Goal: Task Accomplishment & Management: Manage account settings

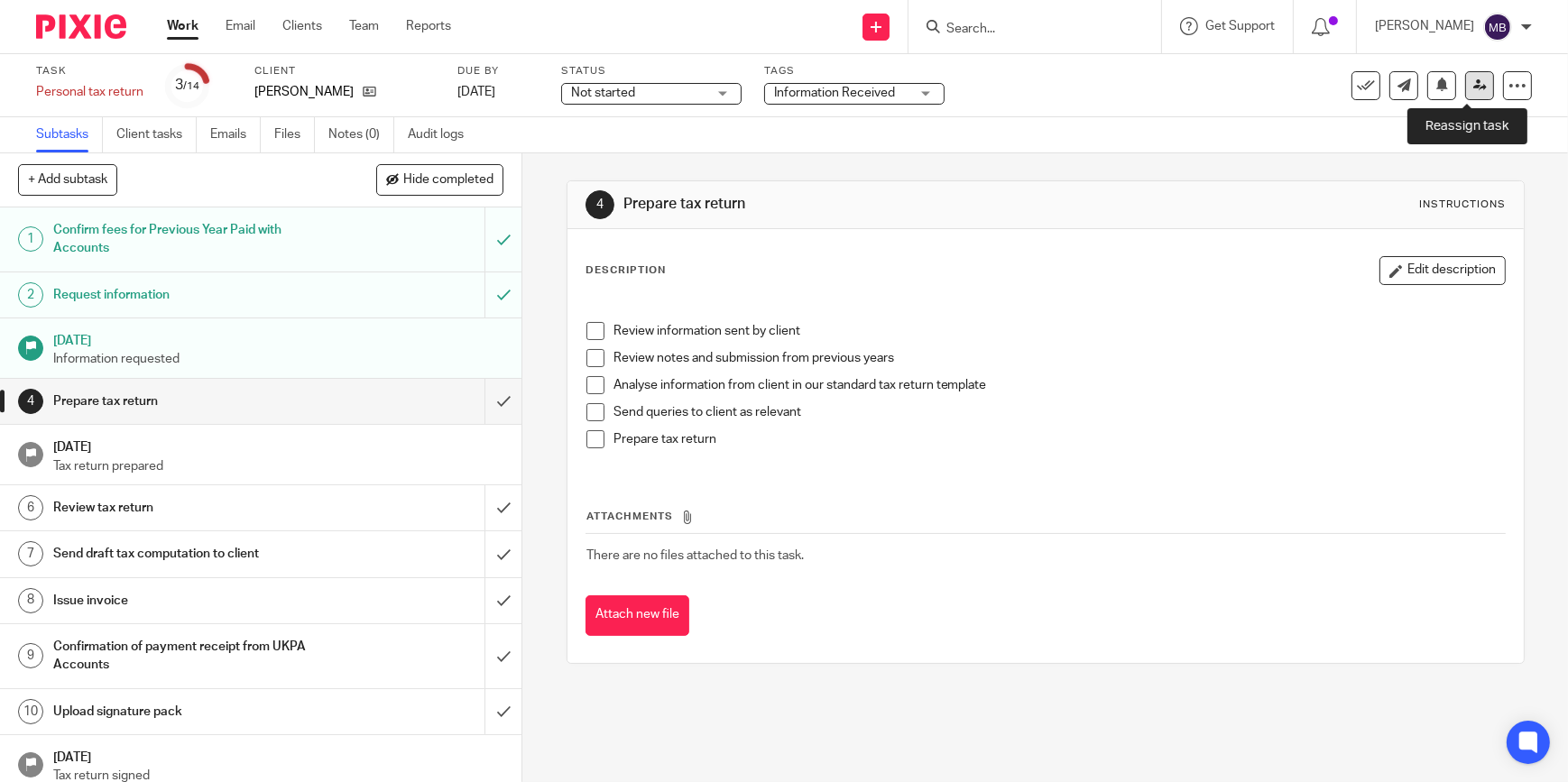
click at [1473, 92] on icon at bounding box center [1480, 86] width 14 height 14
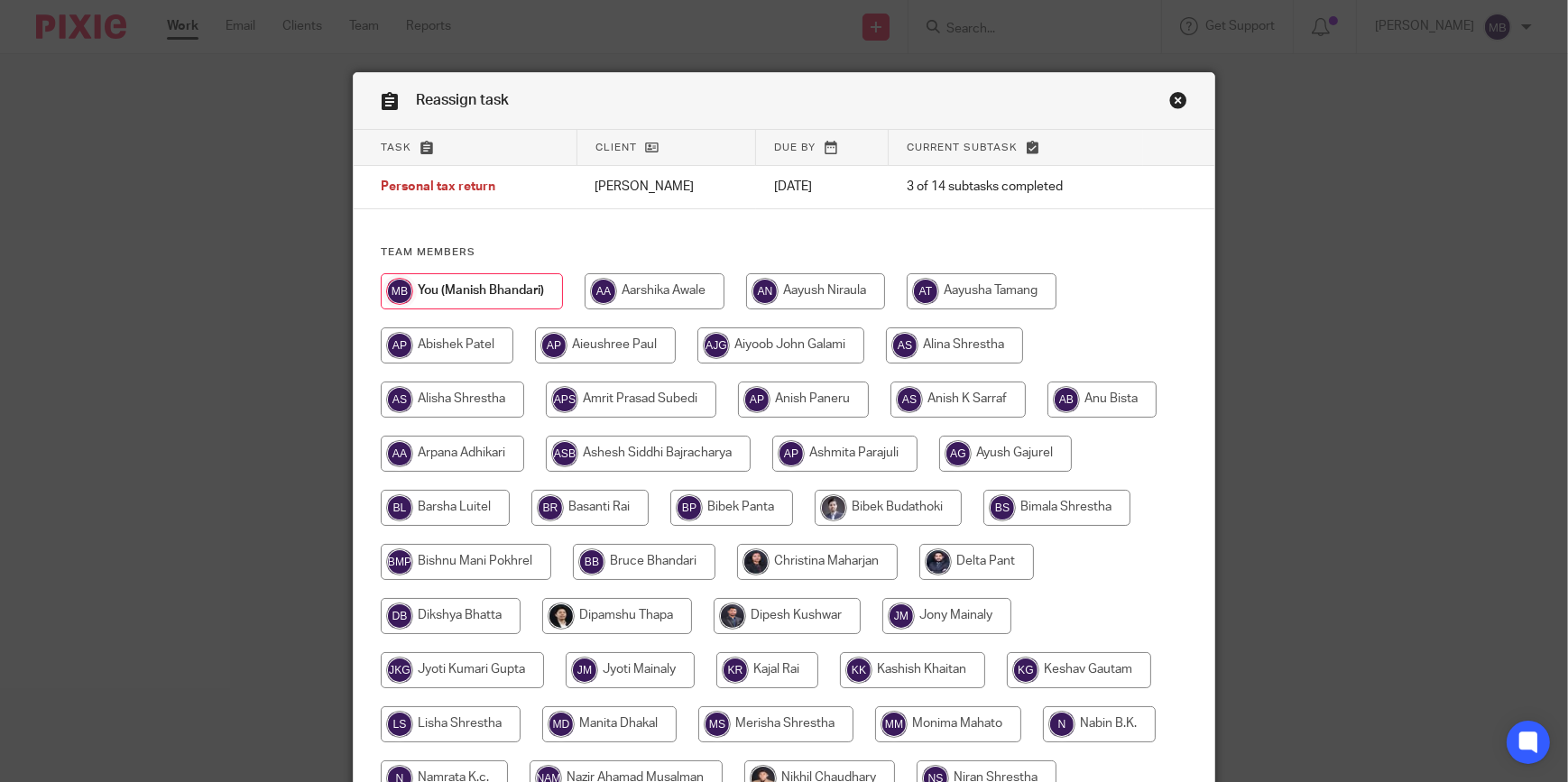
click at [690, 294] on input "radio" at bounding box center [654, 292] width 140 height 36
radio input "true"
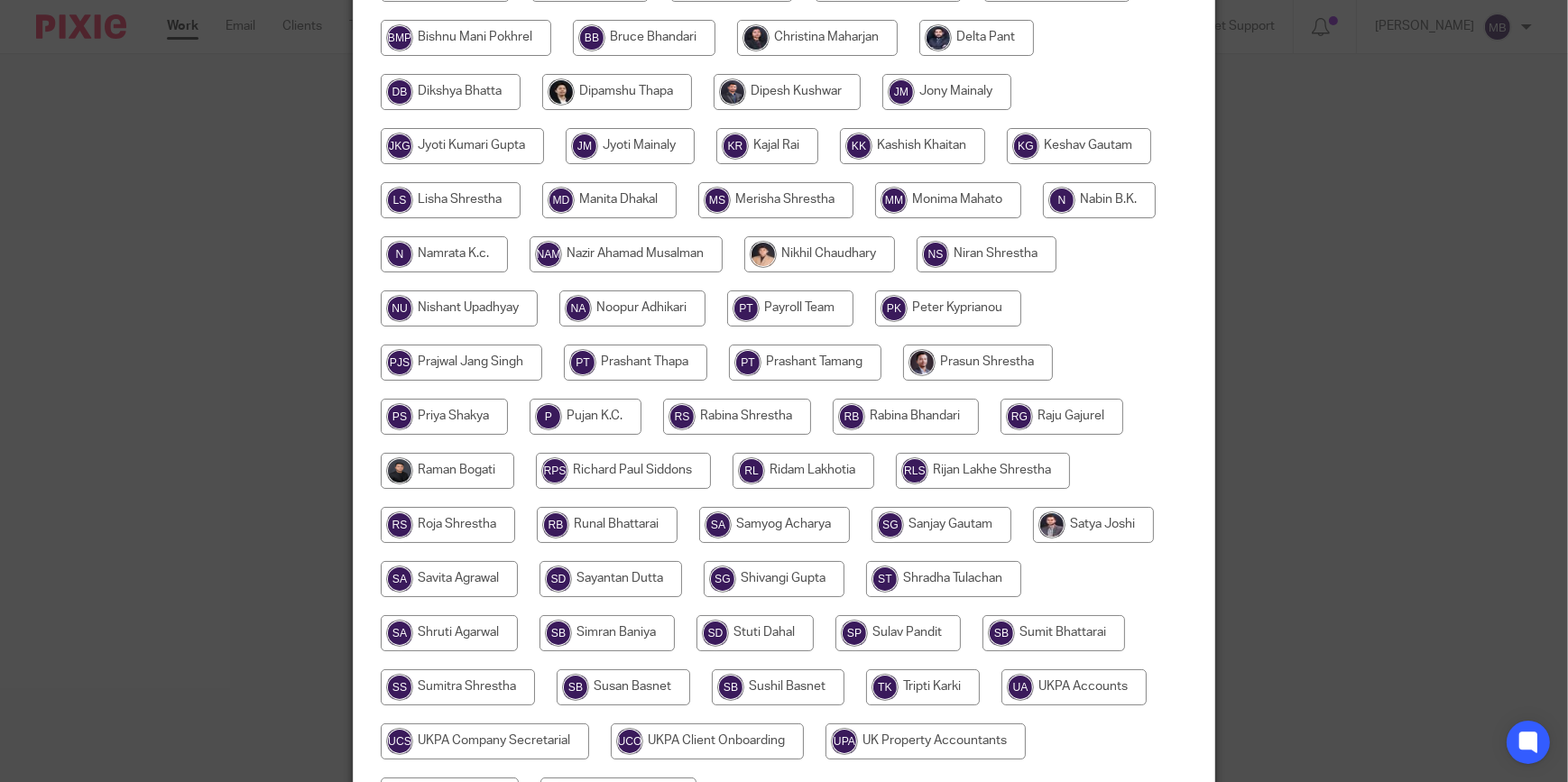
scroll to position [656, 0]
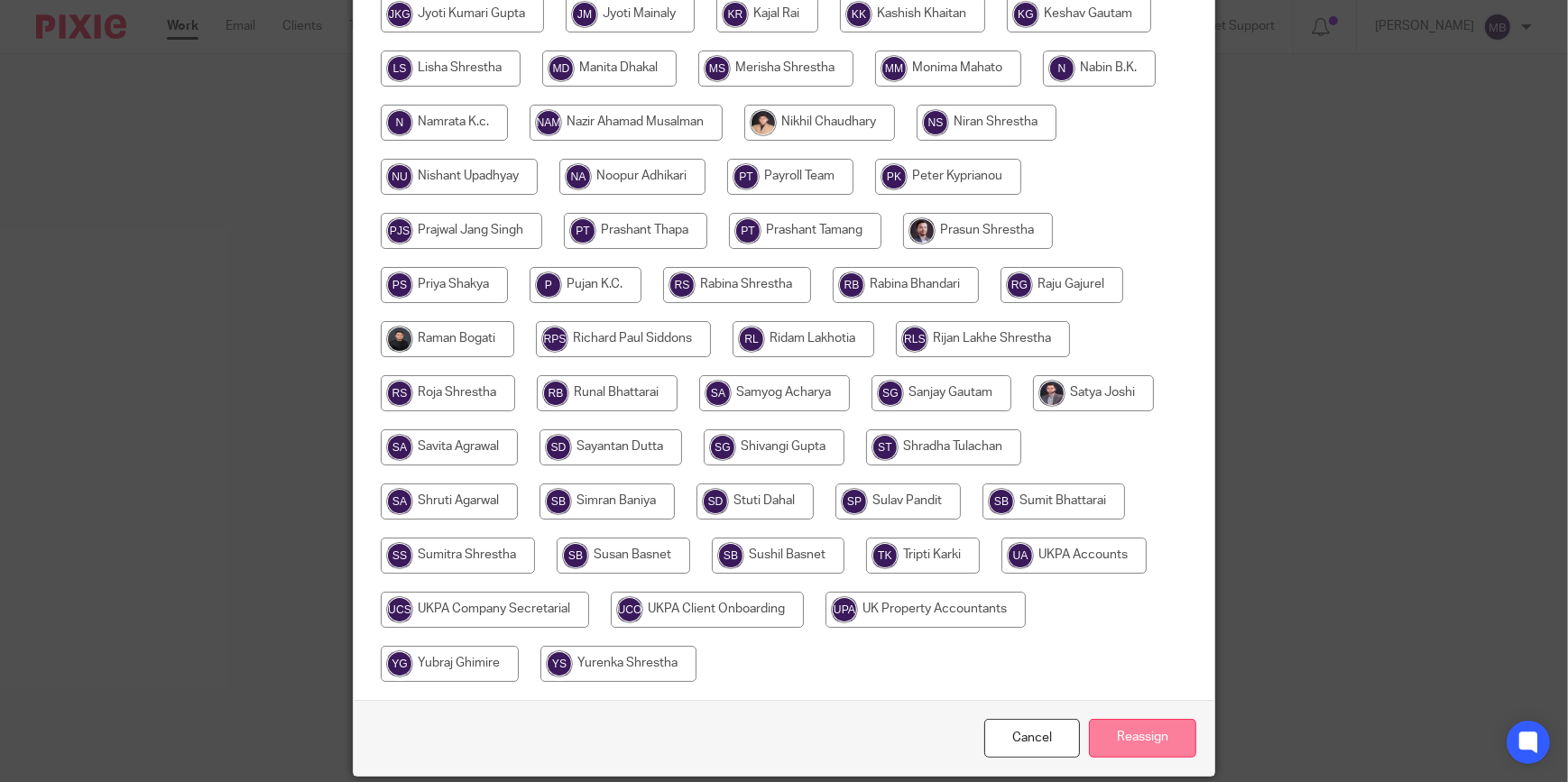
click at [1177, 726] on input "Reassign" at bounding box center [1142, 738] width 107 height 39
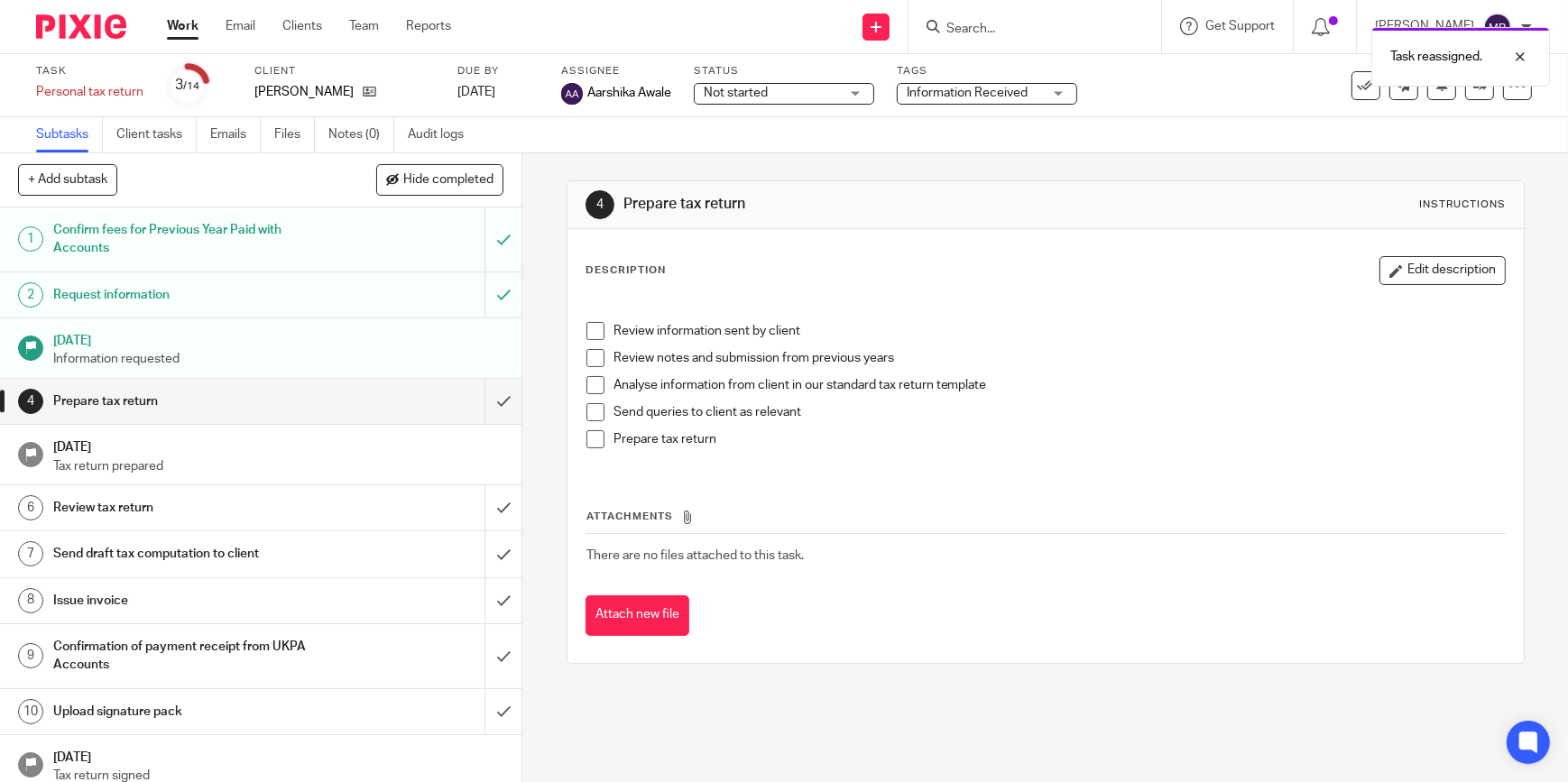
click at [1064, 43] on div "Task reassigned." at bounding box center [1167, 52] width 766 height 69
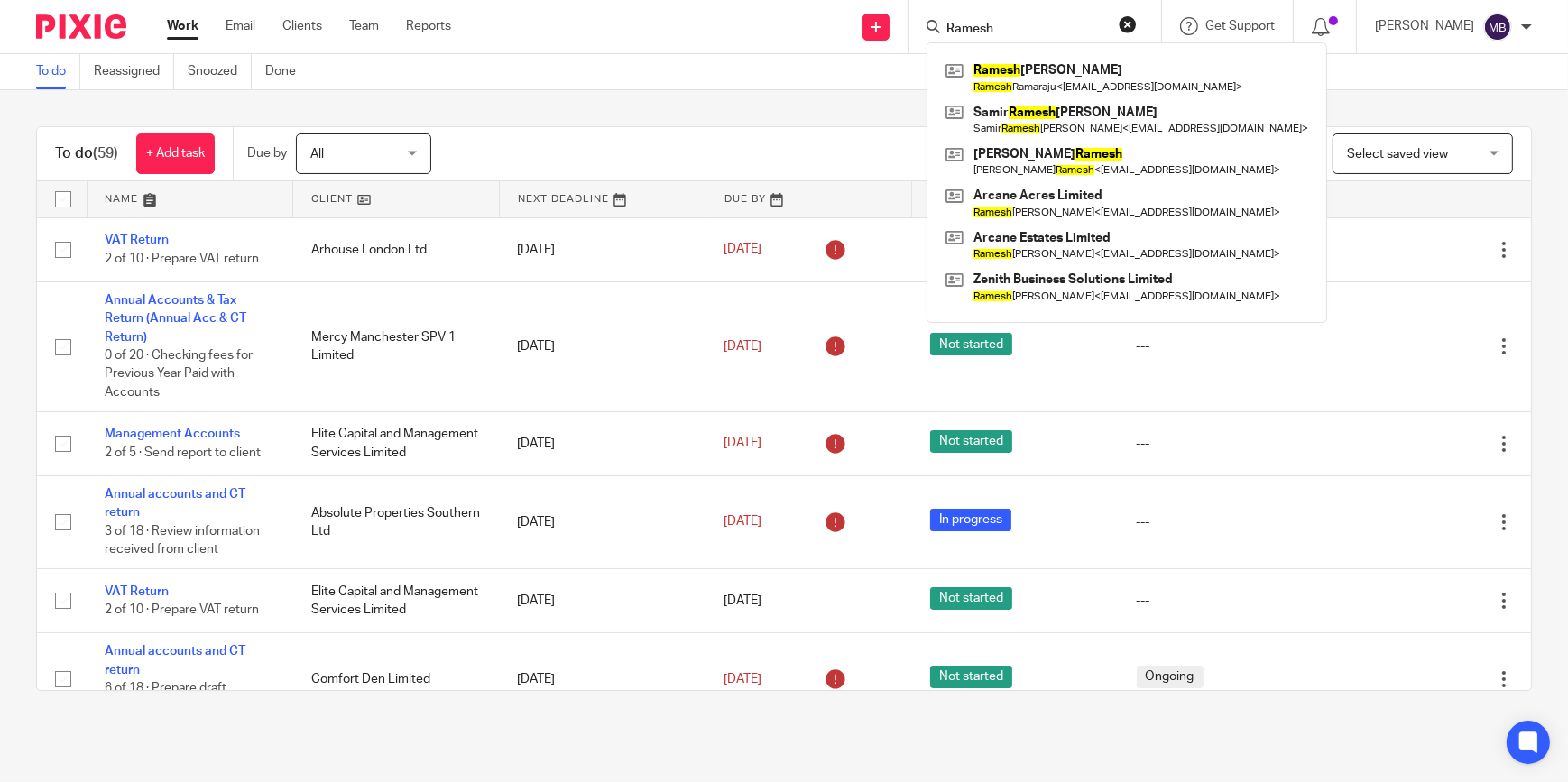
type input "Ramesh"
click at [1091, 173] on link at bounding box center [1127, 161] width 372 height 42
click at [1129, 31] on button "reset" at bounding box center [1127, 24] width 18 height 18
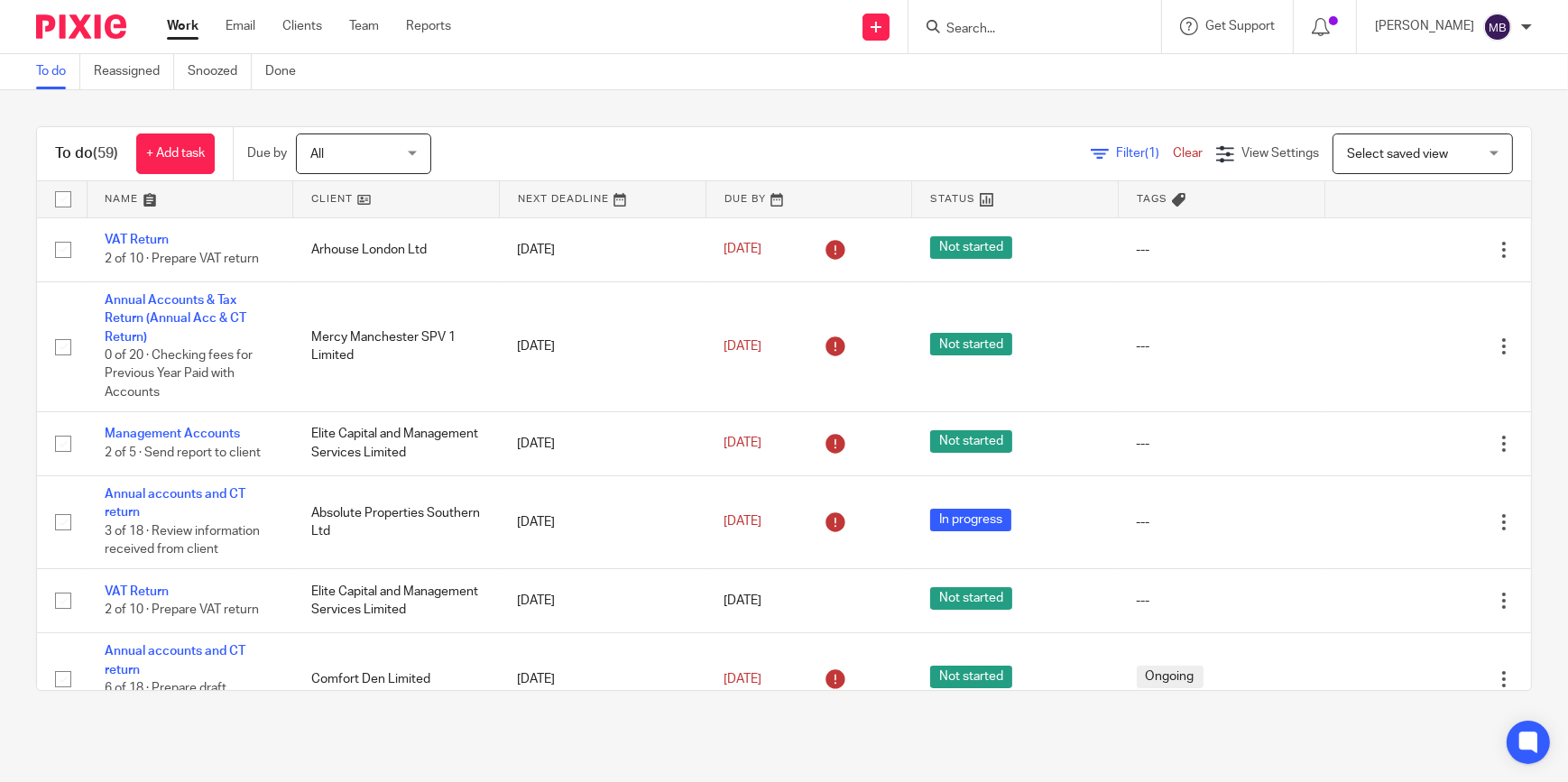
click at [85, 17] on img at bounding box center [81, 27] width 91 height 24
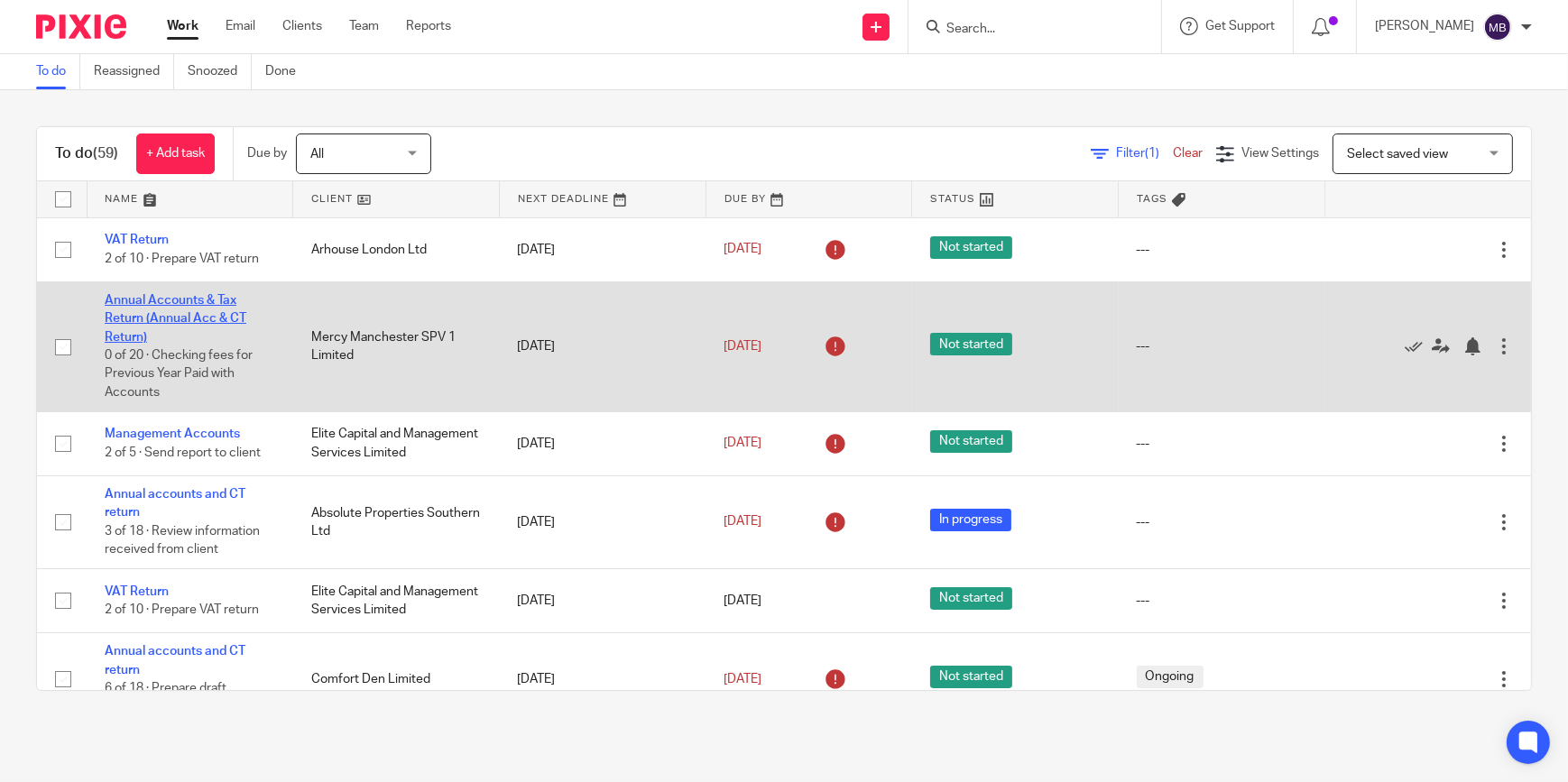
click at [205, 303] on link "Annual Accounts & Tax Return (Annual Acc & CT Return)" at bounding box center [175, 319] width 141 height 50
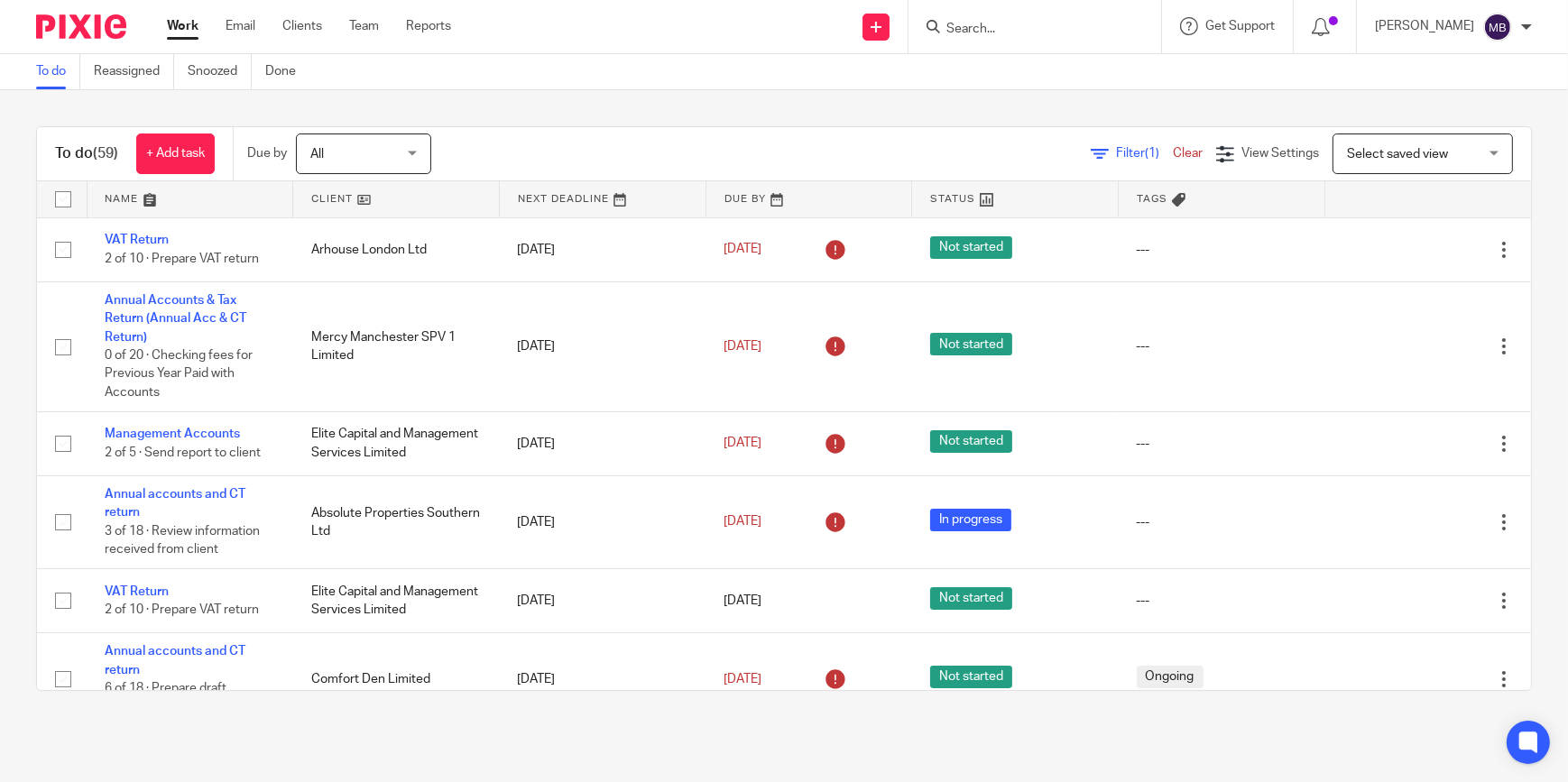
click at [83, 20] on img at bounding box center [81, 27] width 91 height 24
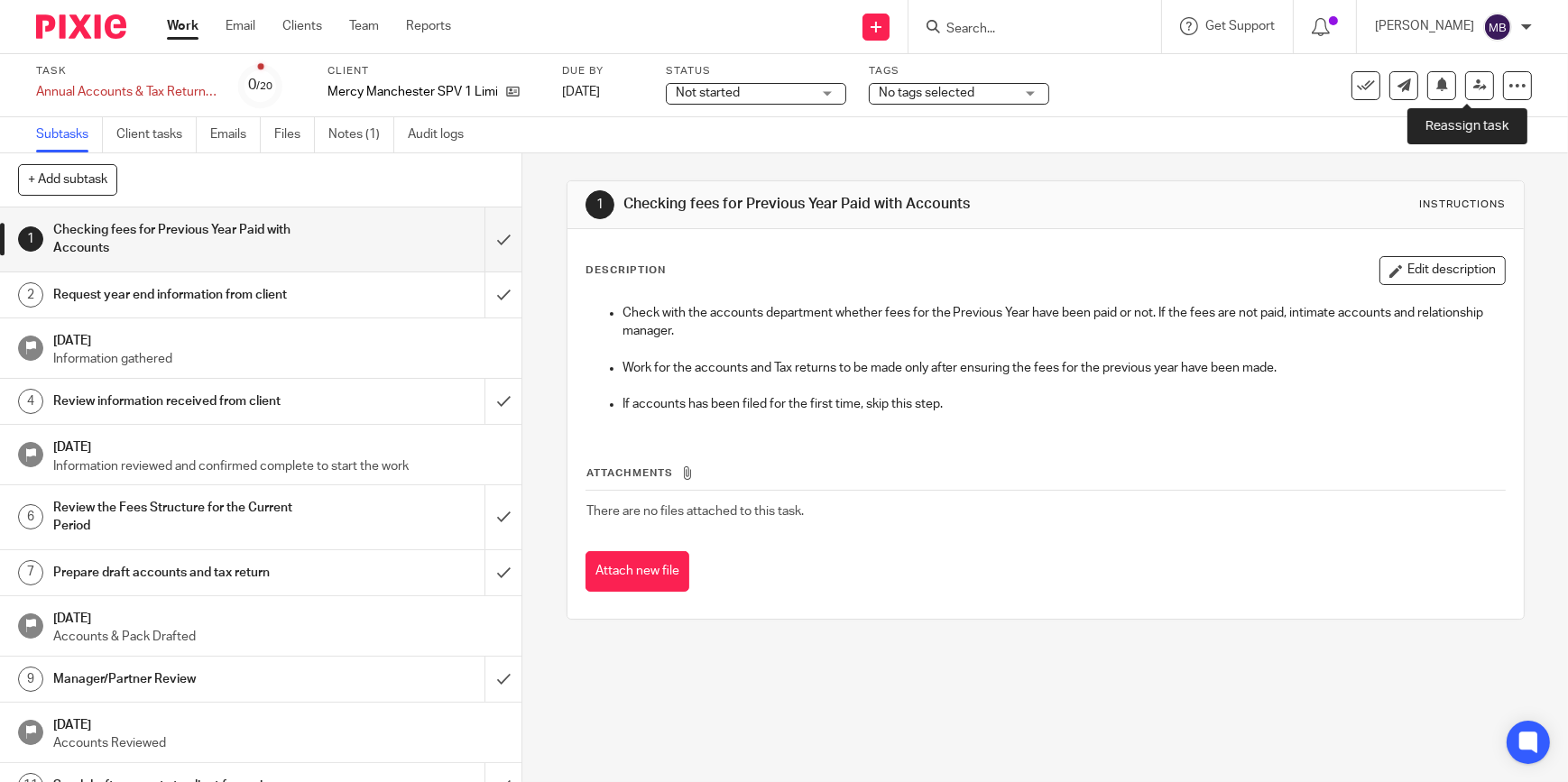
click at [1470, 98] on link at bounding box center [1478, 86] width 29 height 29
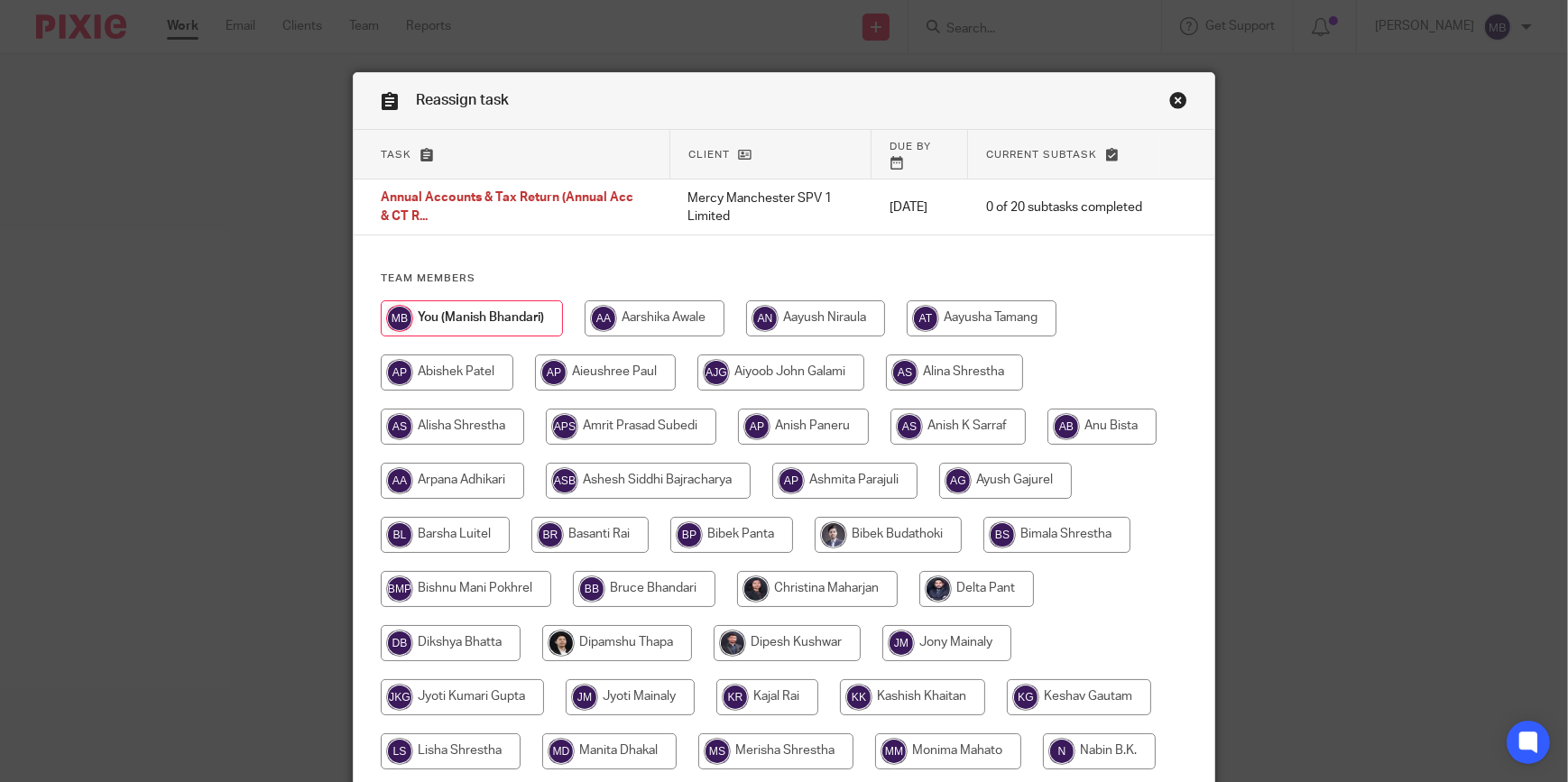
scroll to position [734, 0]
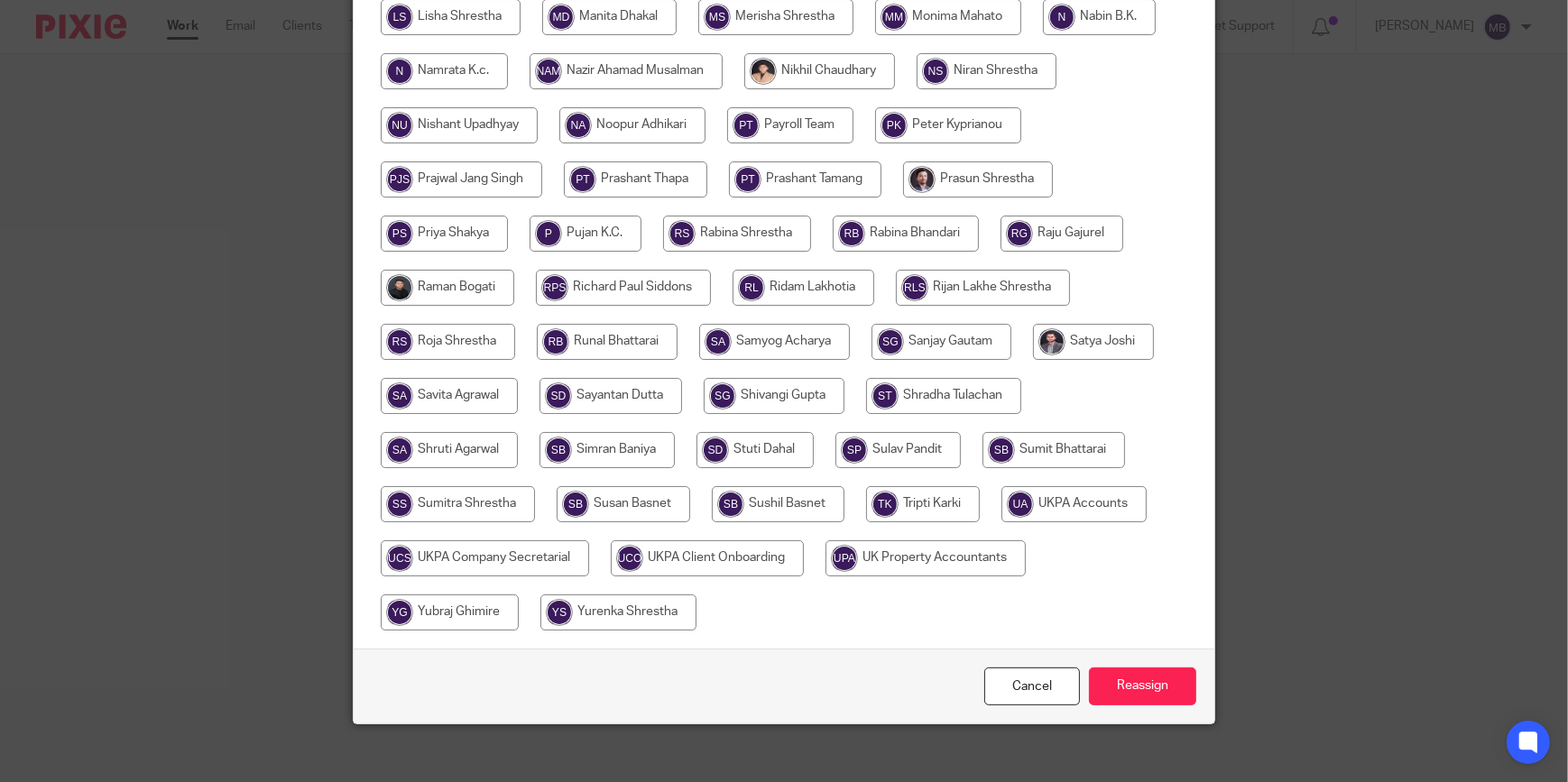
click at [1060, 487] on input "radio" at bounding box center [1074, 504] width 145 height 36
radio input "true"
click at [1148, 675] on input "Reassign" at bounding box center [1142, 686] width 107 height 39
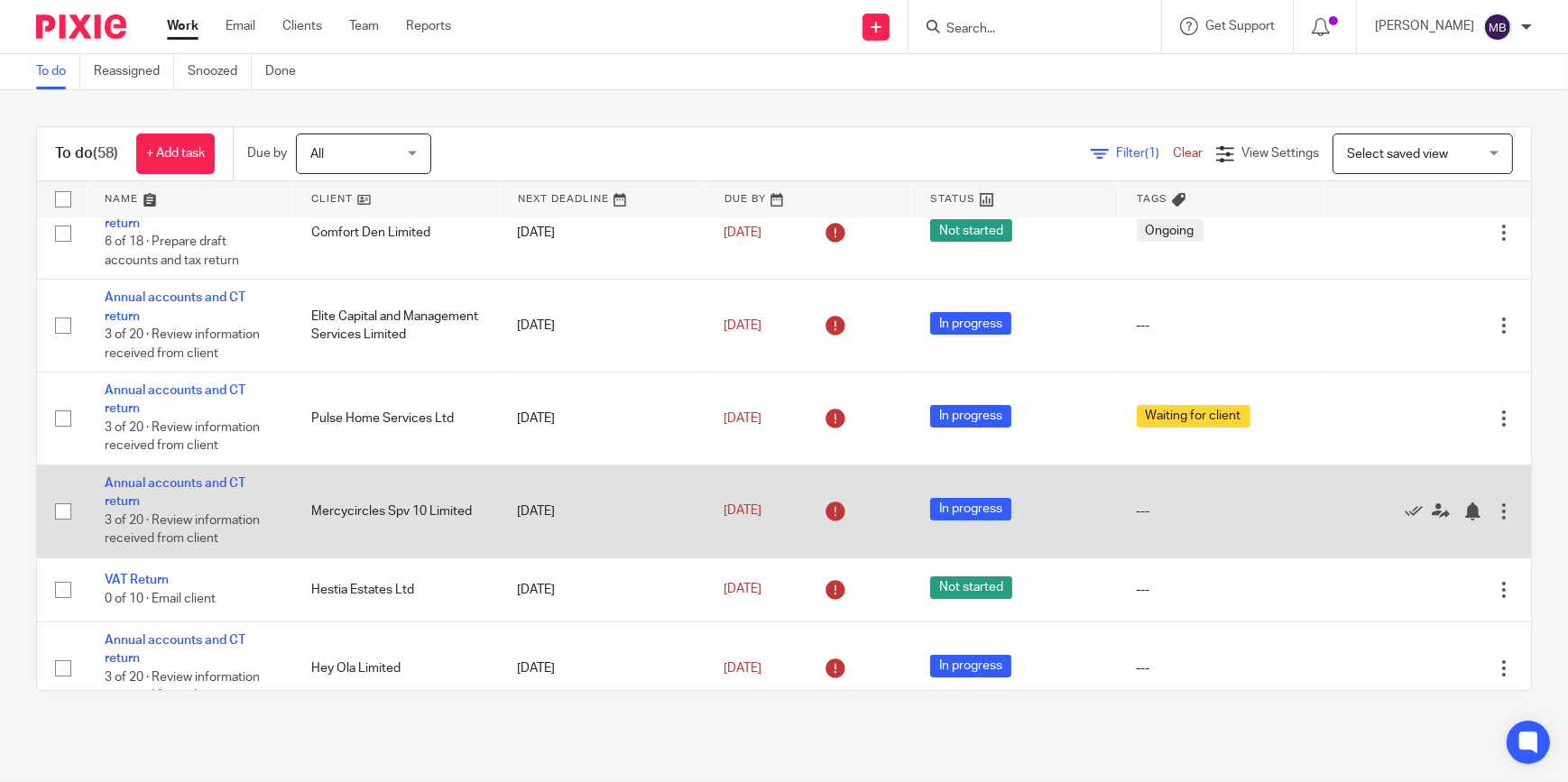
scroll to position [410, 0]
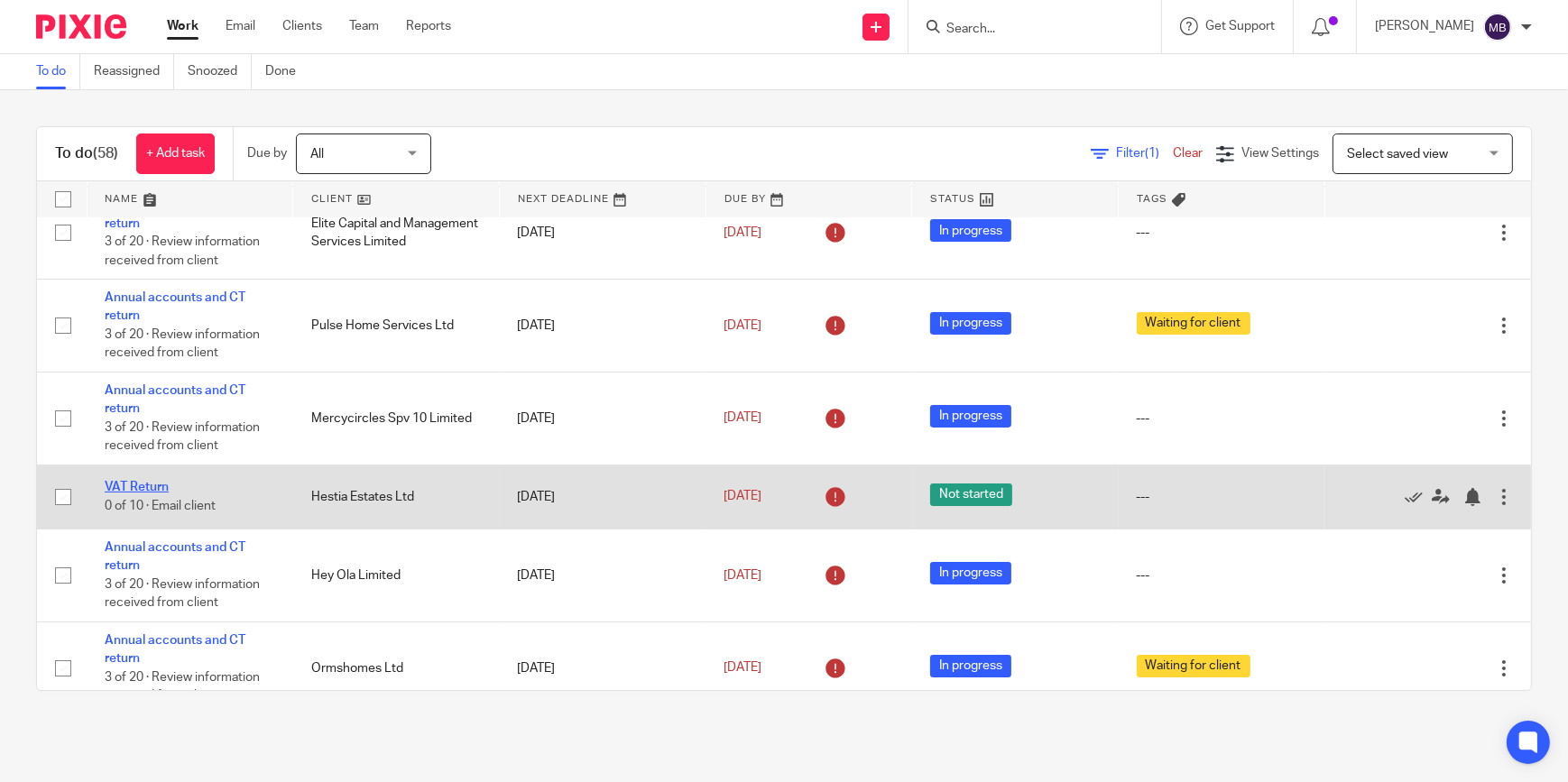
click at [162, 493] on link "VAT Return" at bounding box center [136, 487] width 64 height 13
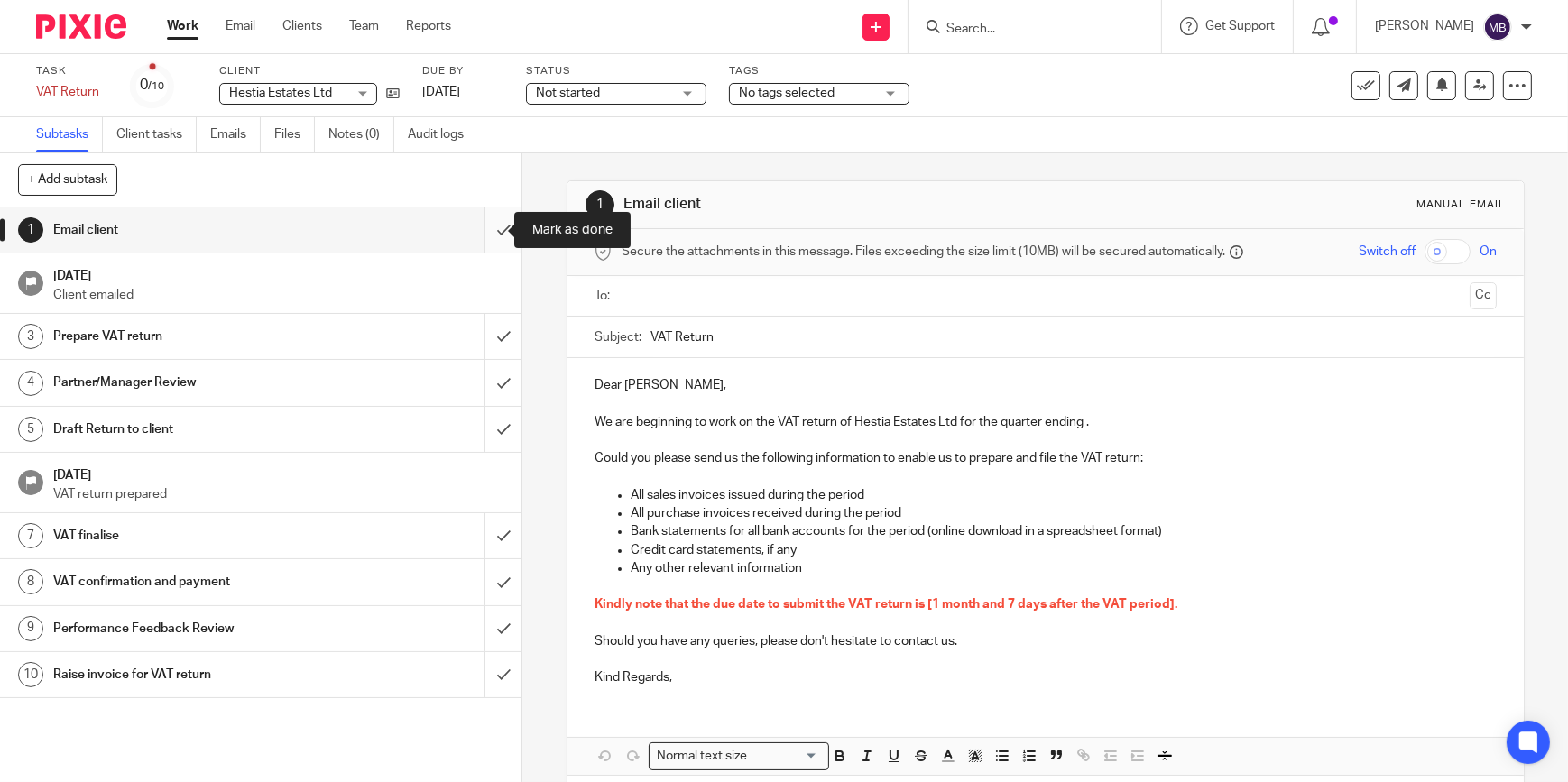
click at [483, 233] on input "submit" at bounding box center [261, 230] width 521 height 45
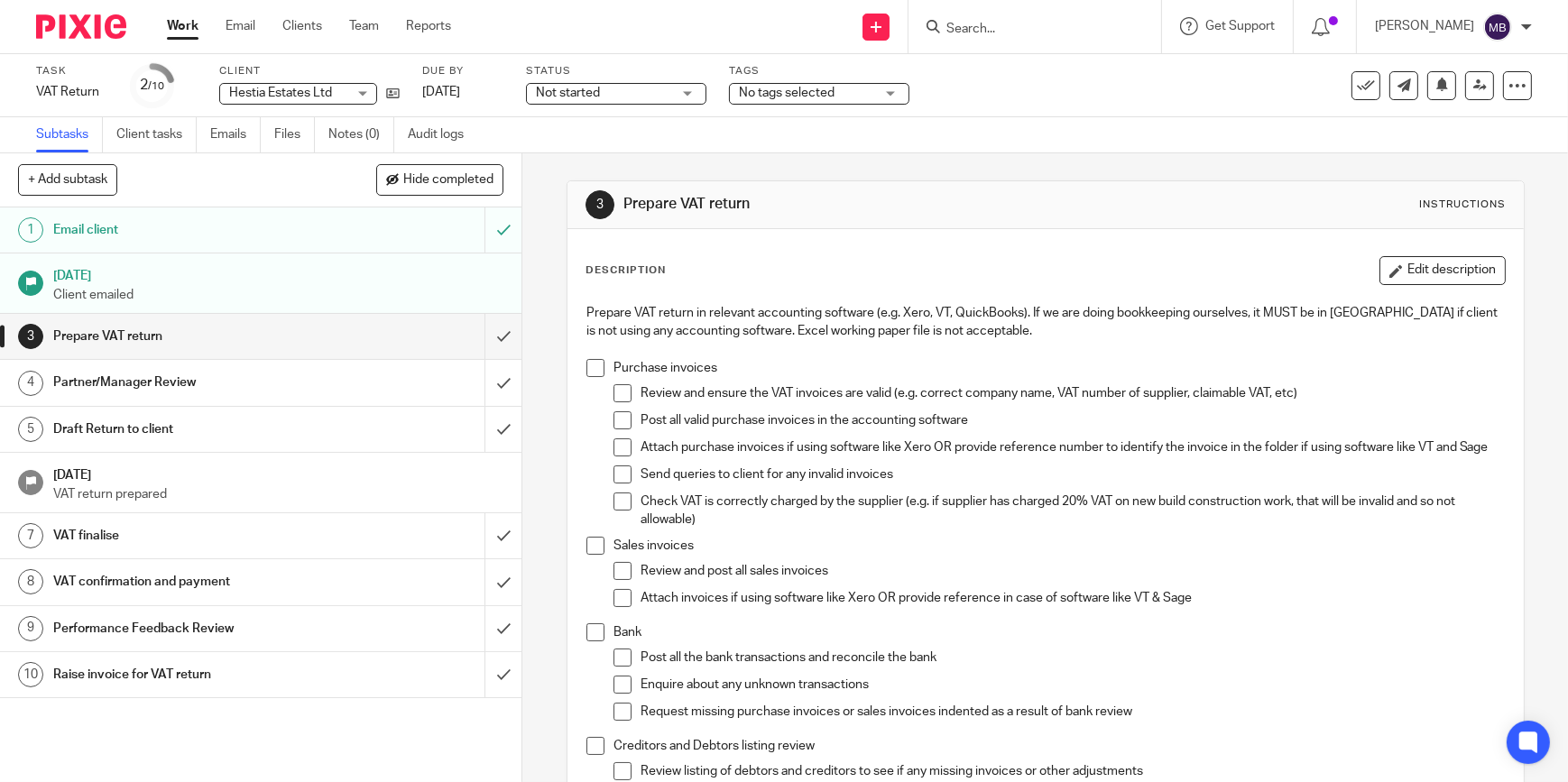
click at [94, 22] on img at bounding box center [81, 27] width 91 height 24
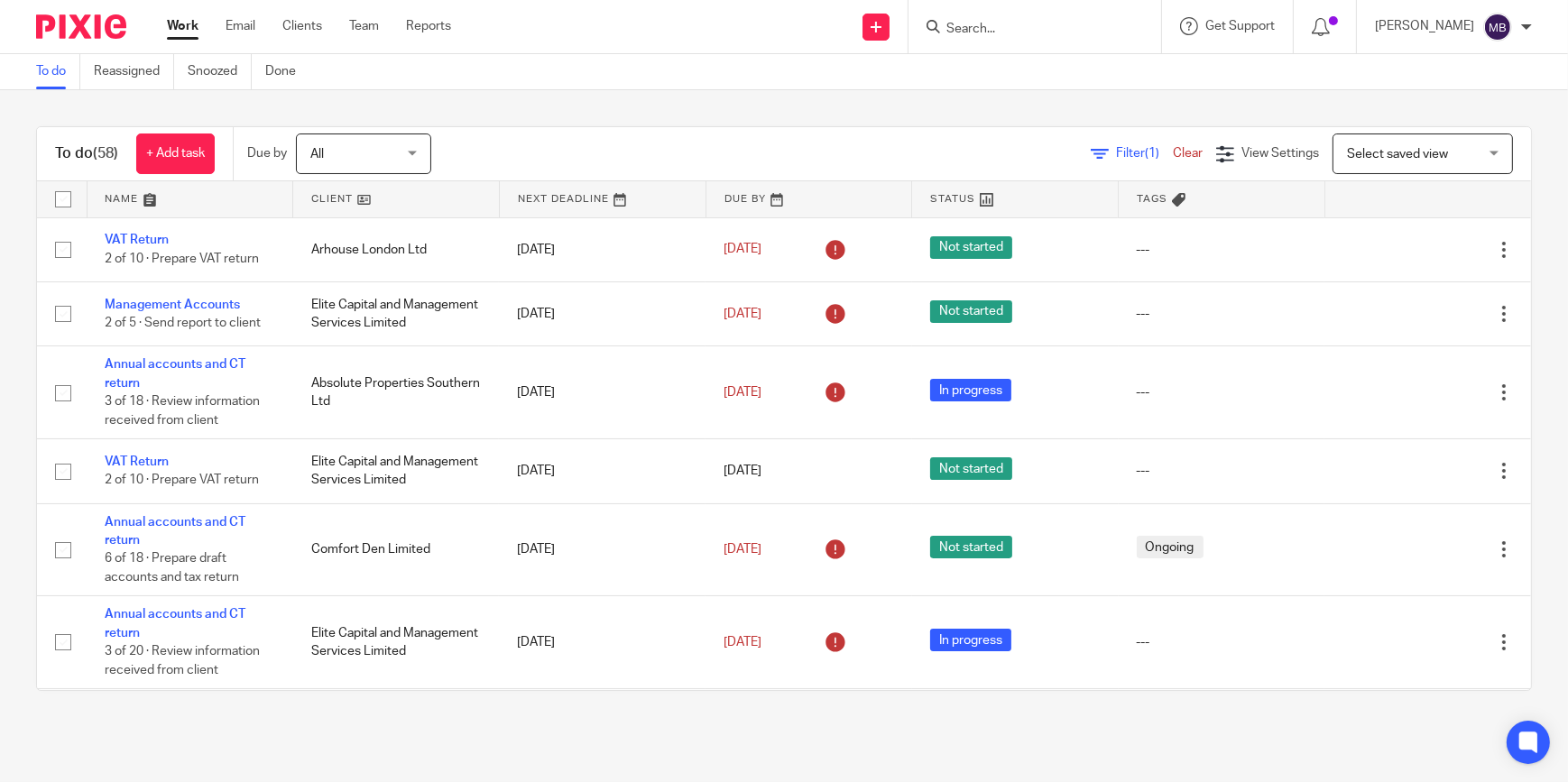
click at [131, 37] on div at bounding box center [75, 26] width 149 height 53
click at [126, 33] on link at bounding box center [83, 27] width 95 height 24
click at [987, 24] on input "Search" at bounding box center [1025, 30] width 162 height 16
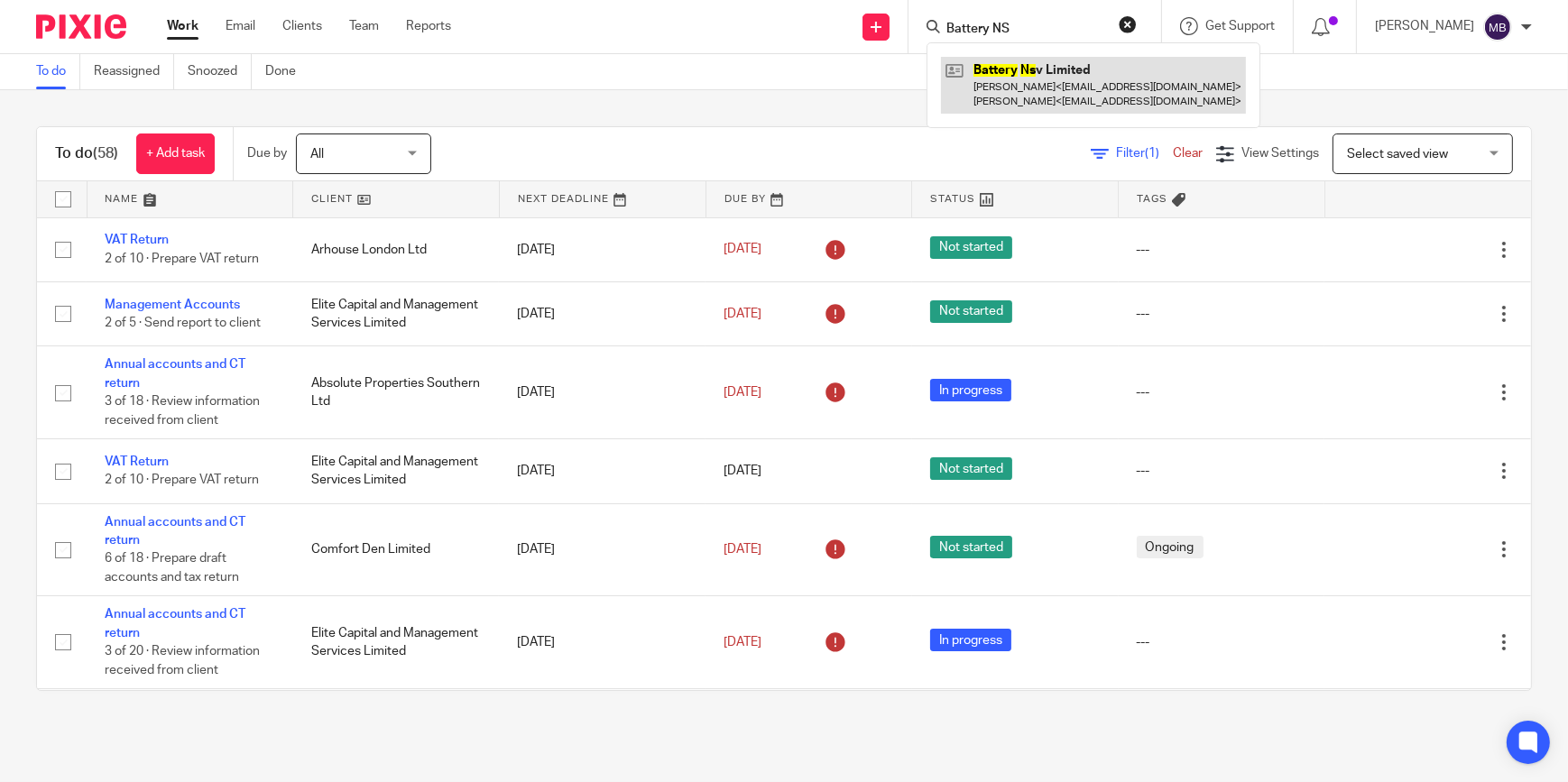
type input "Battery NS"
click at [1060, 80] on link at bounding box center [1093, 85] width 304 height 56
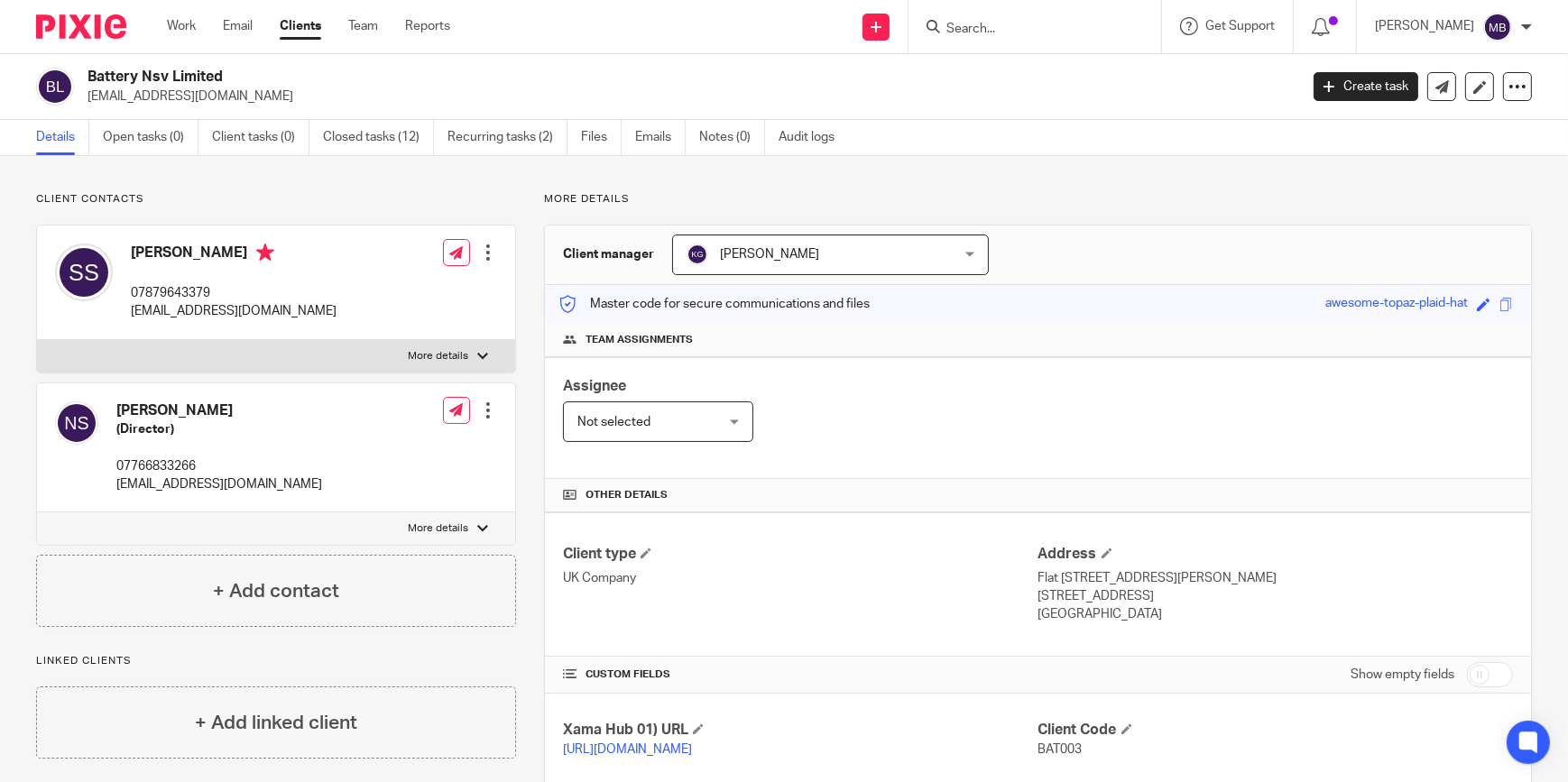
click at [1006, 56] on div "Battery Nsv Limited [EMAIL_ADDRESS][DOMAIN_NAME] Create task Update from Compan…" at bounding box center [784, 87] width 1568 height 66
click at [1014, 34] on input "Search" at bounding box center [1025, 30] width 162 height 16
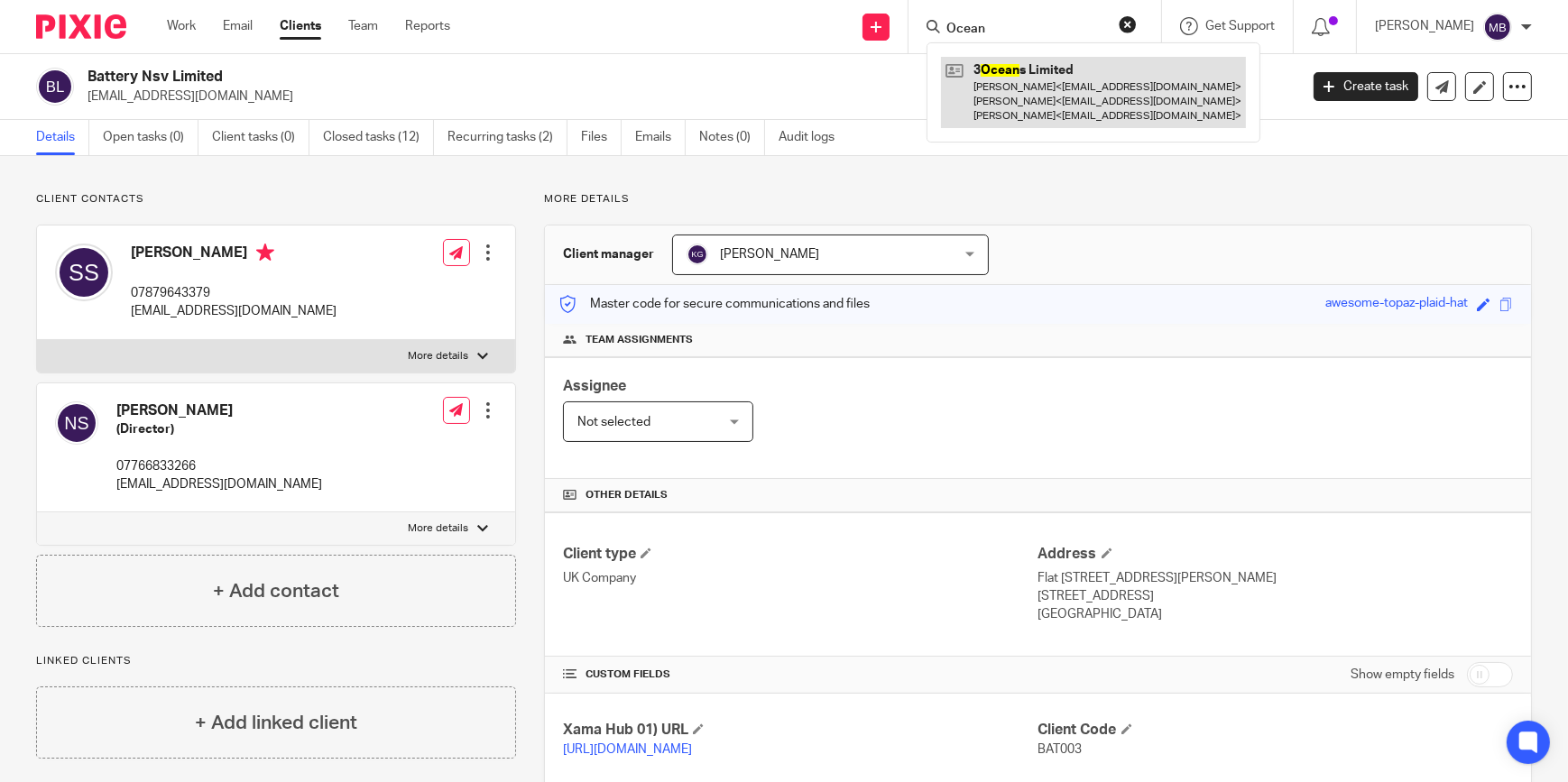
type input "Ocean"
click at [1039, 63] on link at bounding box center [1093, 93] width 304 height 72
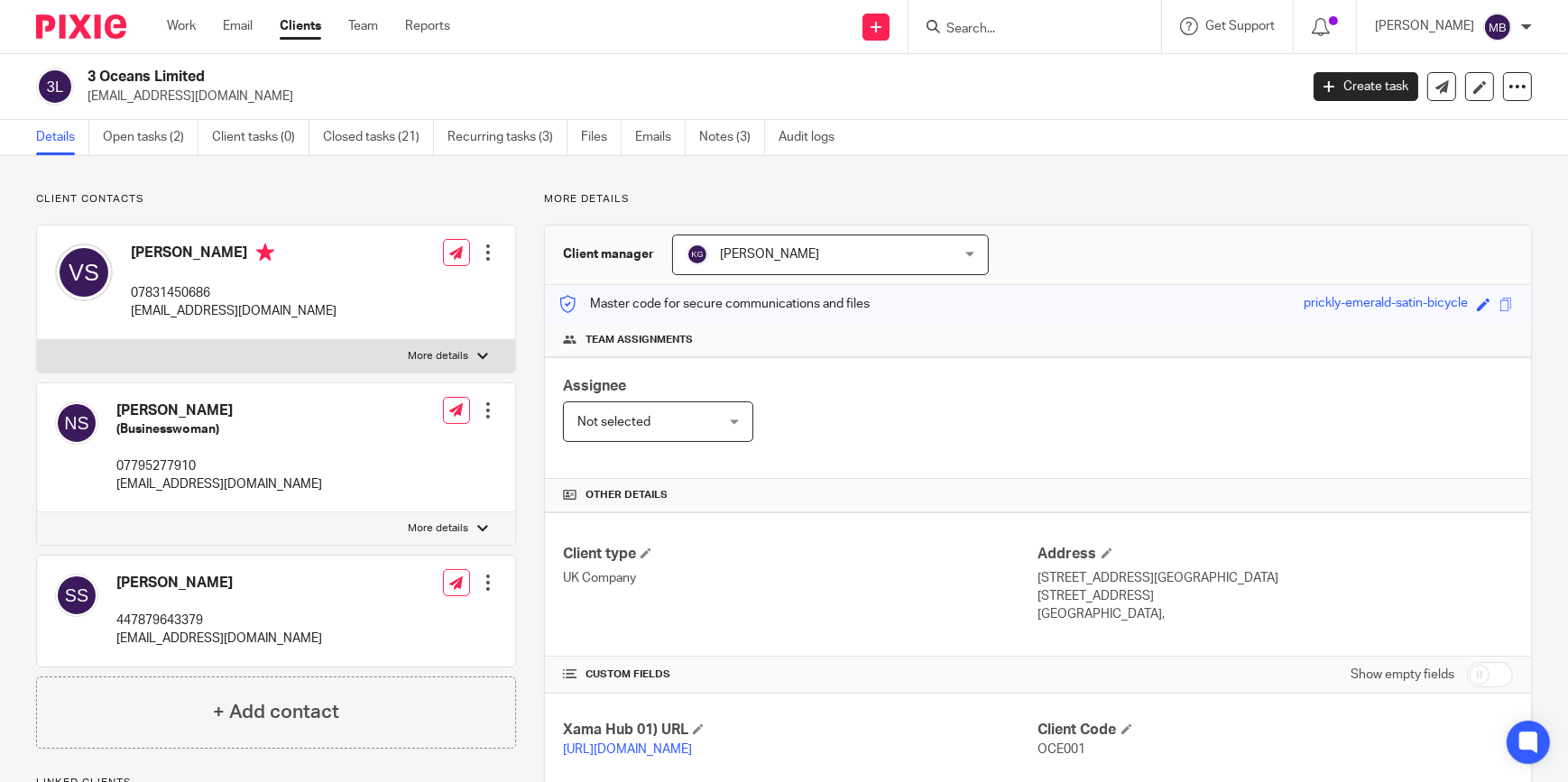
scroll to position [510, 0]
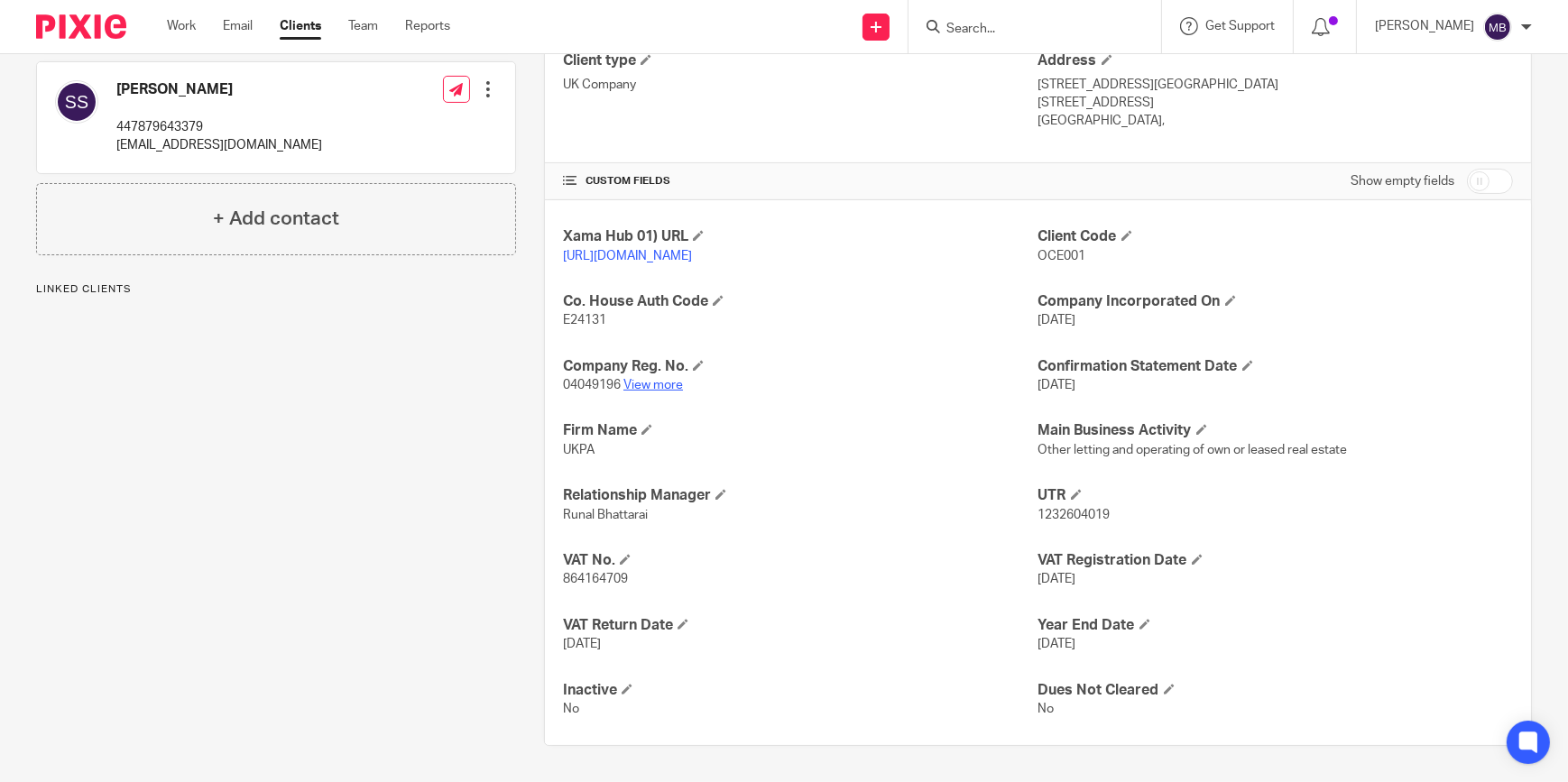
click at [661, 386] on link "View more" at bounding box center [653, 385] width 60 height 13
